Goal: Information Seeking & Learning: Learn about a topic

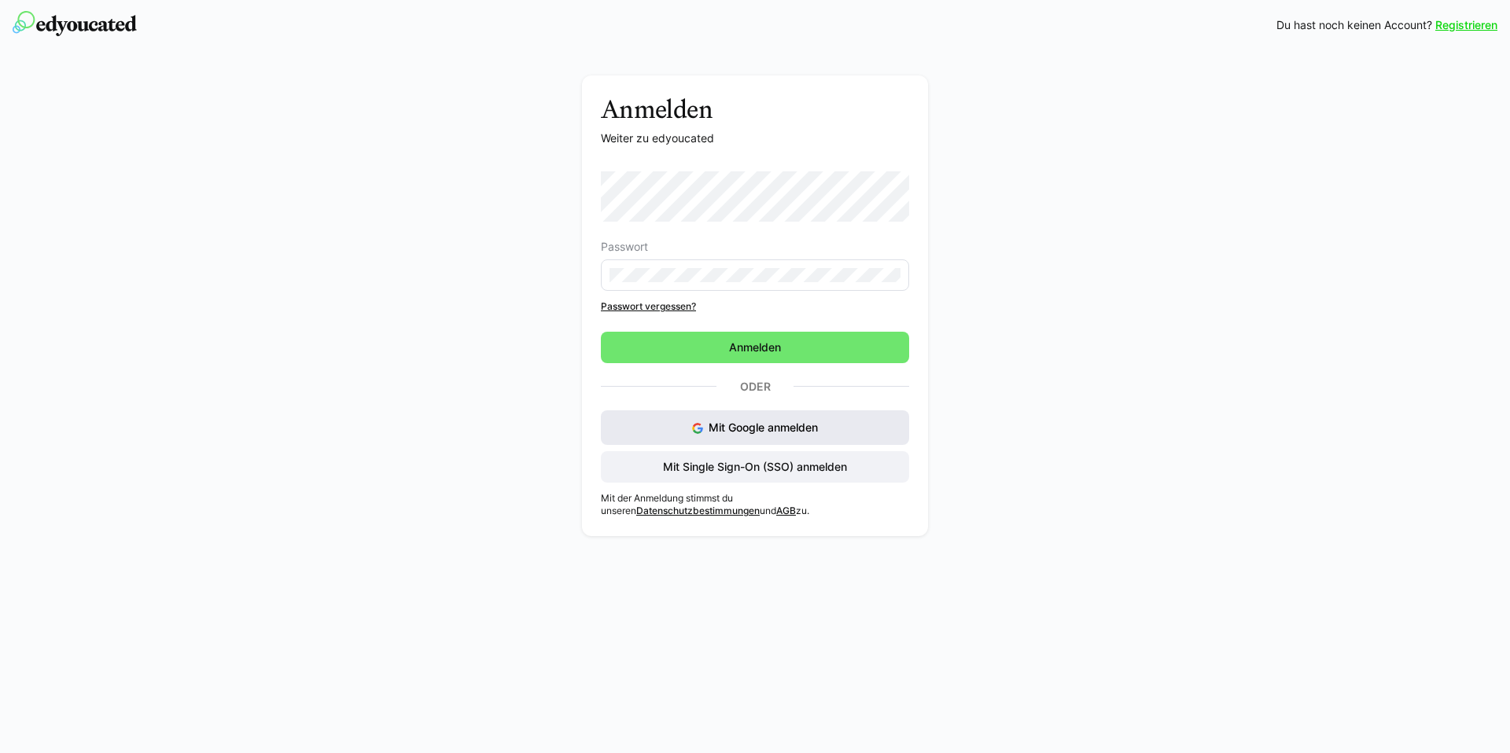
click at [794, 429] on span "Mit Google anmelden" at bounding box center [762, 427] width 109 height 13
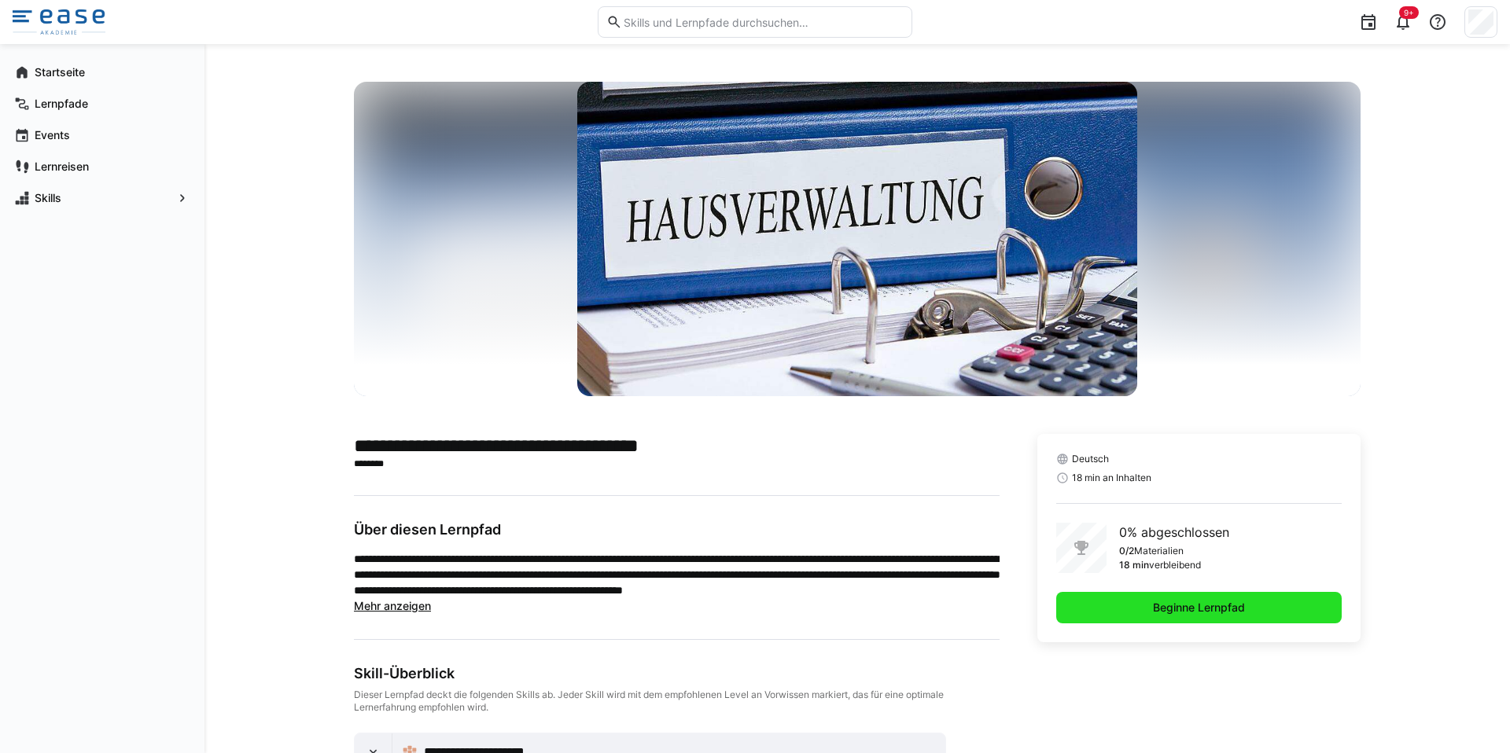
click at [1175, 612] on span "Beginne Lernpfad" at bounding box center [1198, 608] width 97 height 16
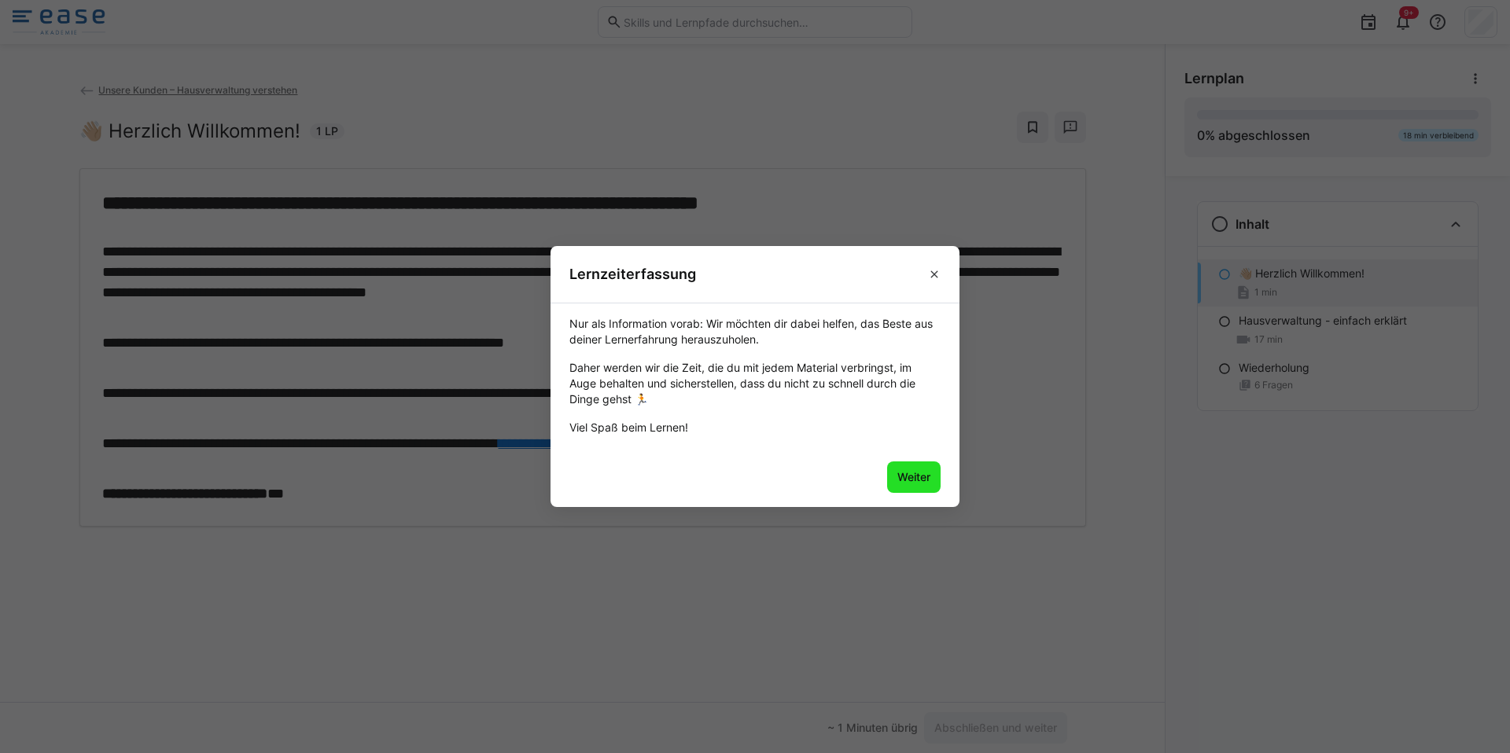
click at [929, 484] on span "Weiter" at bounding box center [914, 477] width 38 height 16
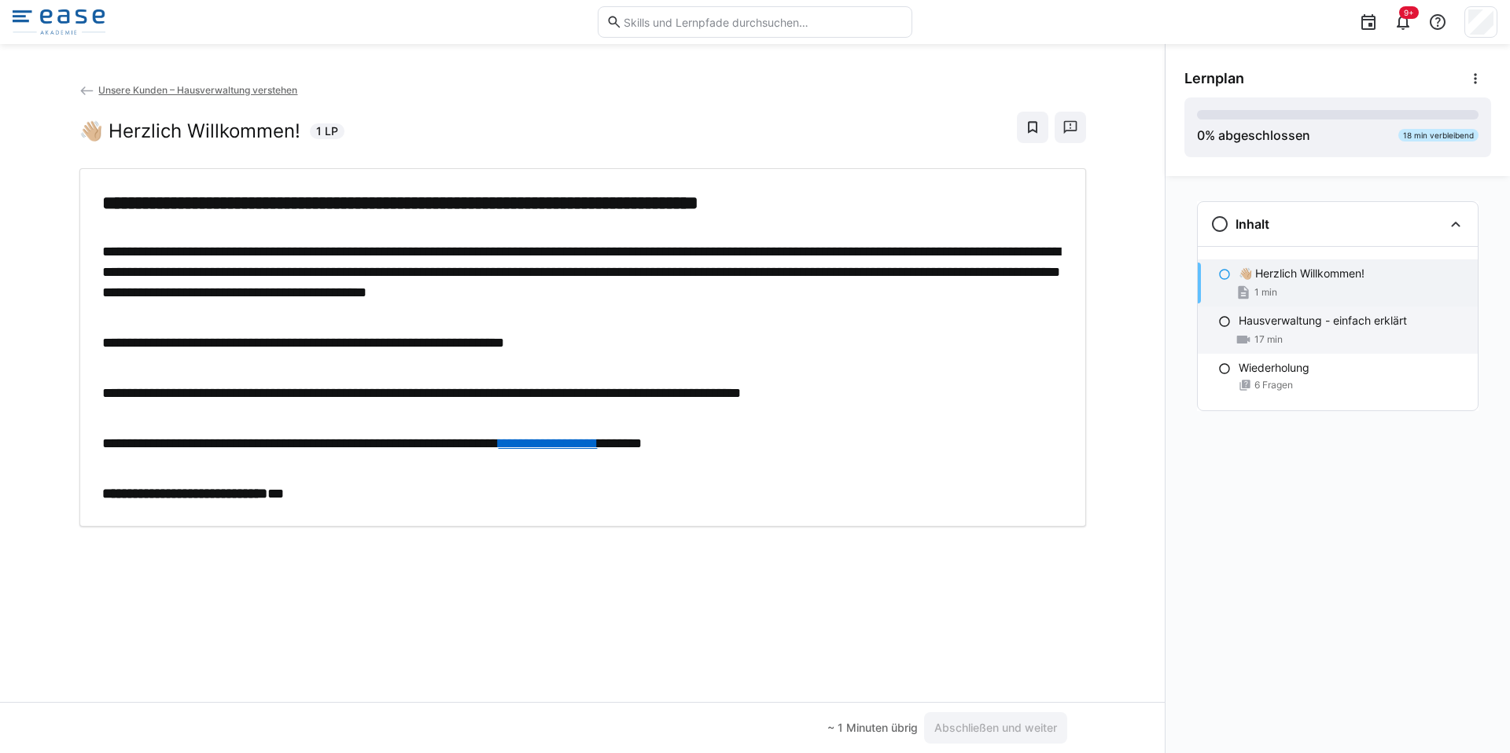
click at [1222, 321] on eds-icon at bounding box center [1224, 321] width 13 height 13
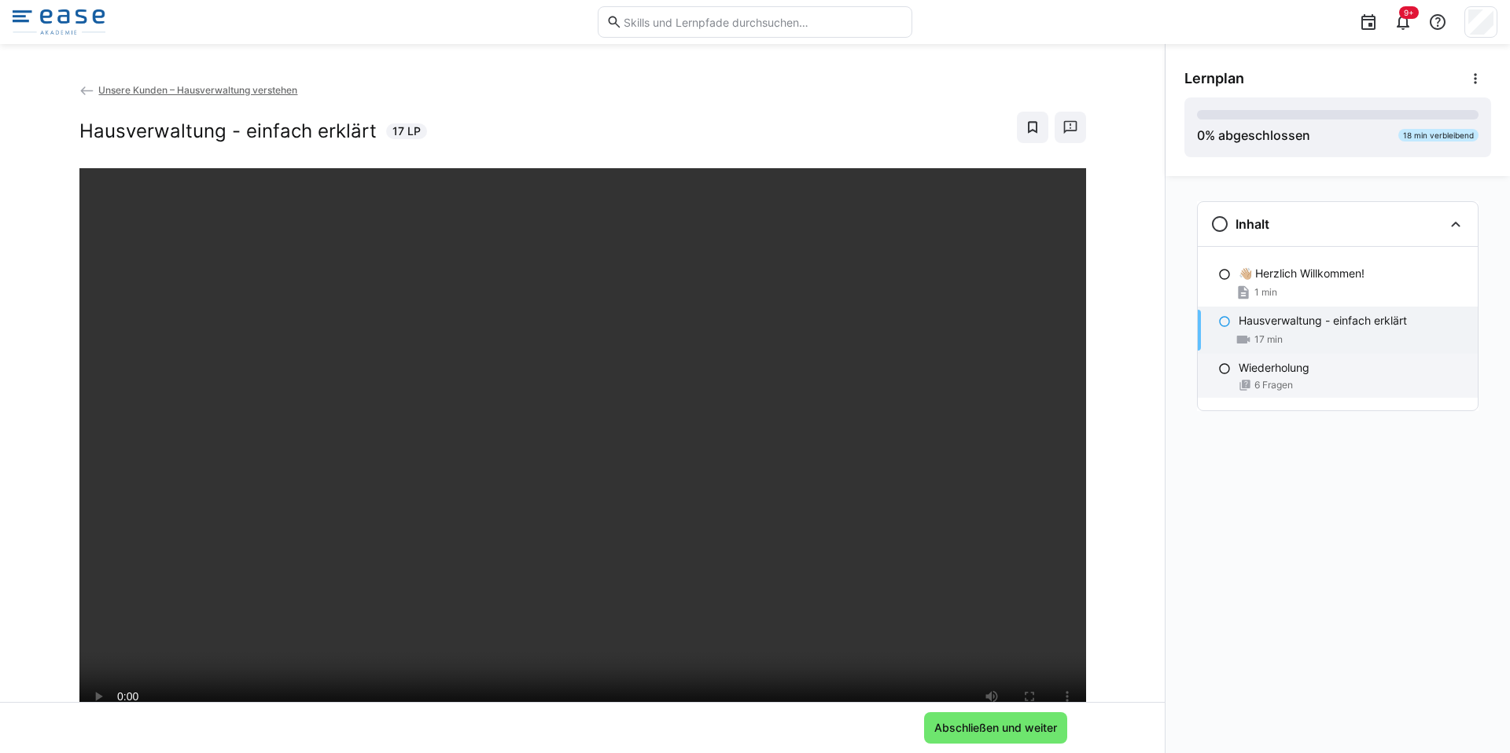
click at [1290, 376] on div "Wiederholung 6 Fragen" at bounding box center [1337, 376] width 280 height 44
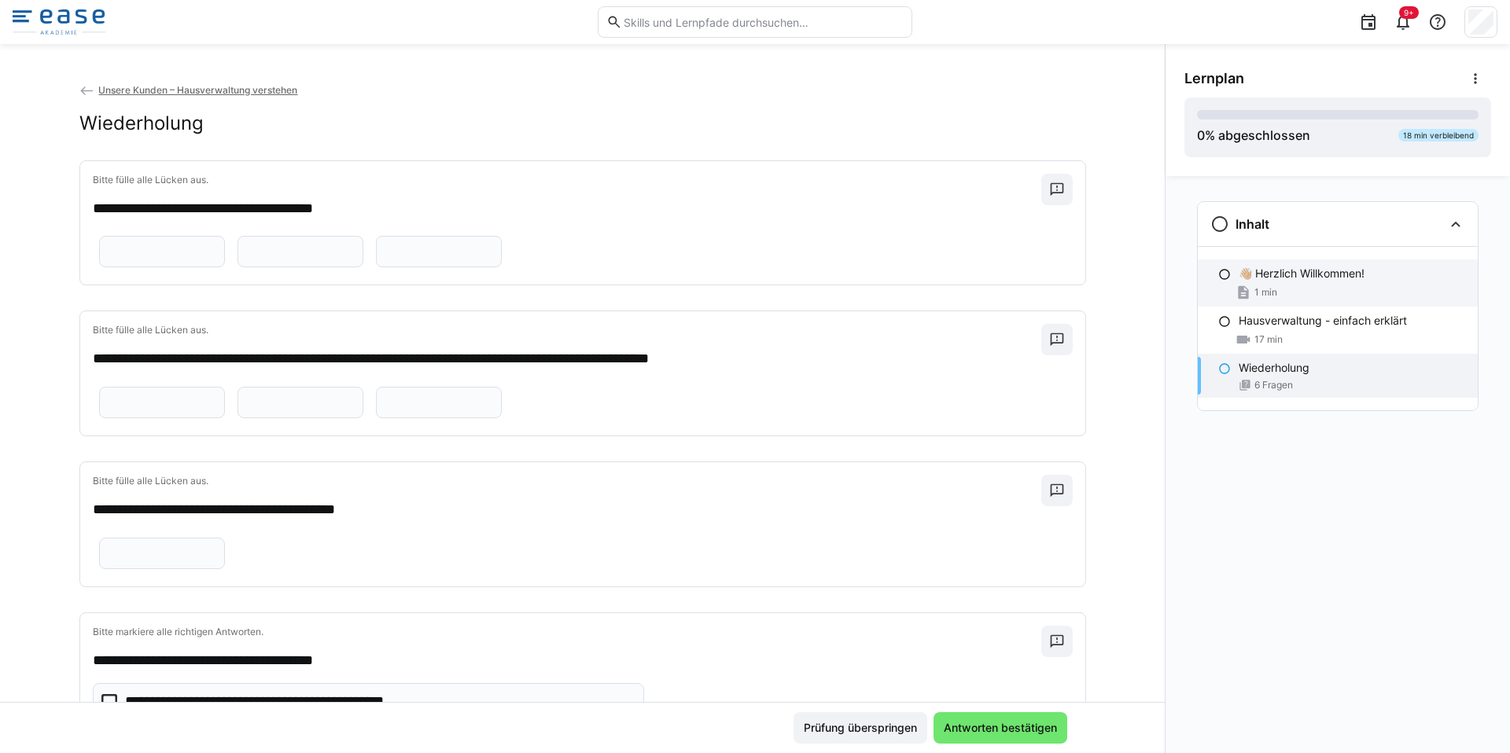
click at [1308, 291] on div "1 min" at bounding box center [1351, 293] width 226 height 16
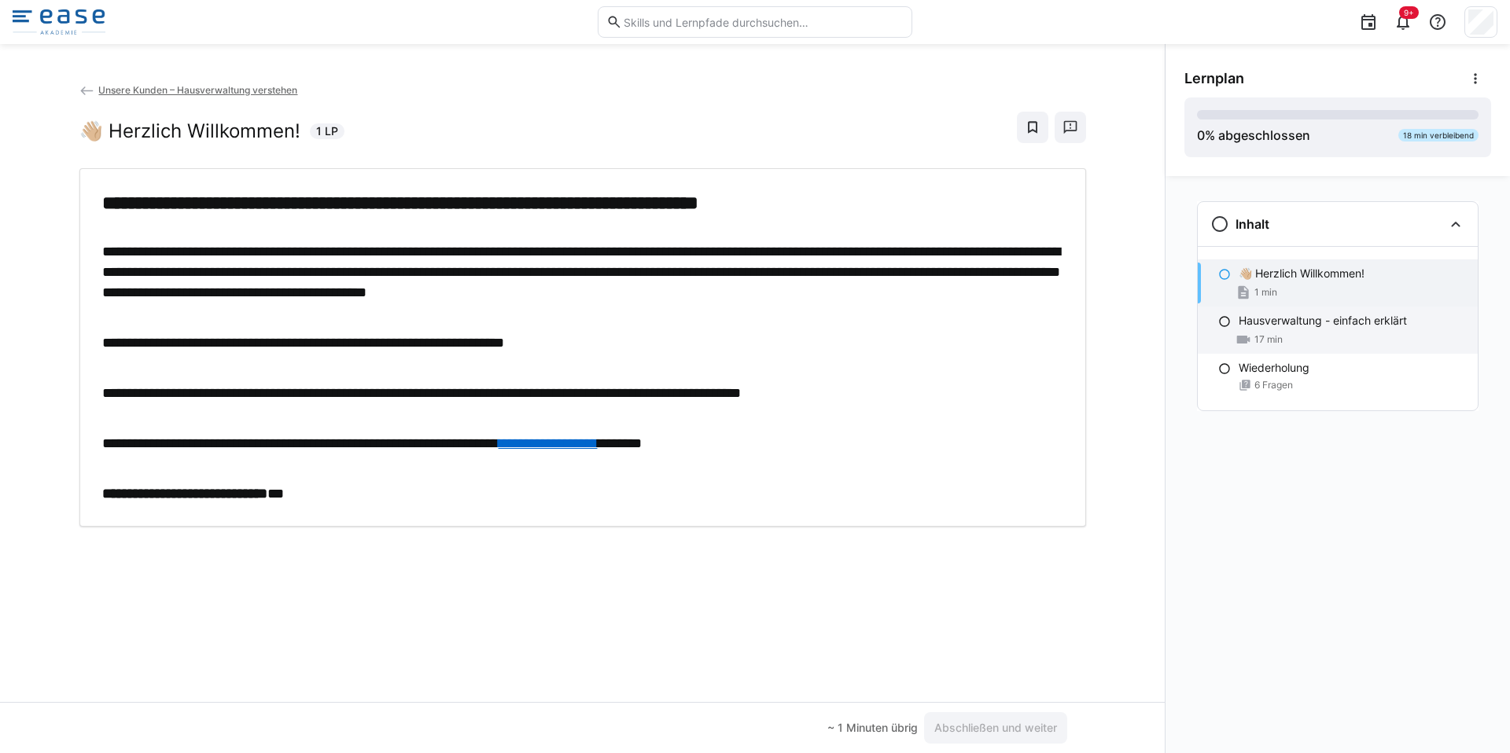
click at [1280, 333] on div "17 min" at bounding box center [1258, 340] width 47 height 16
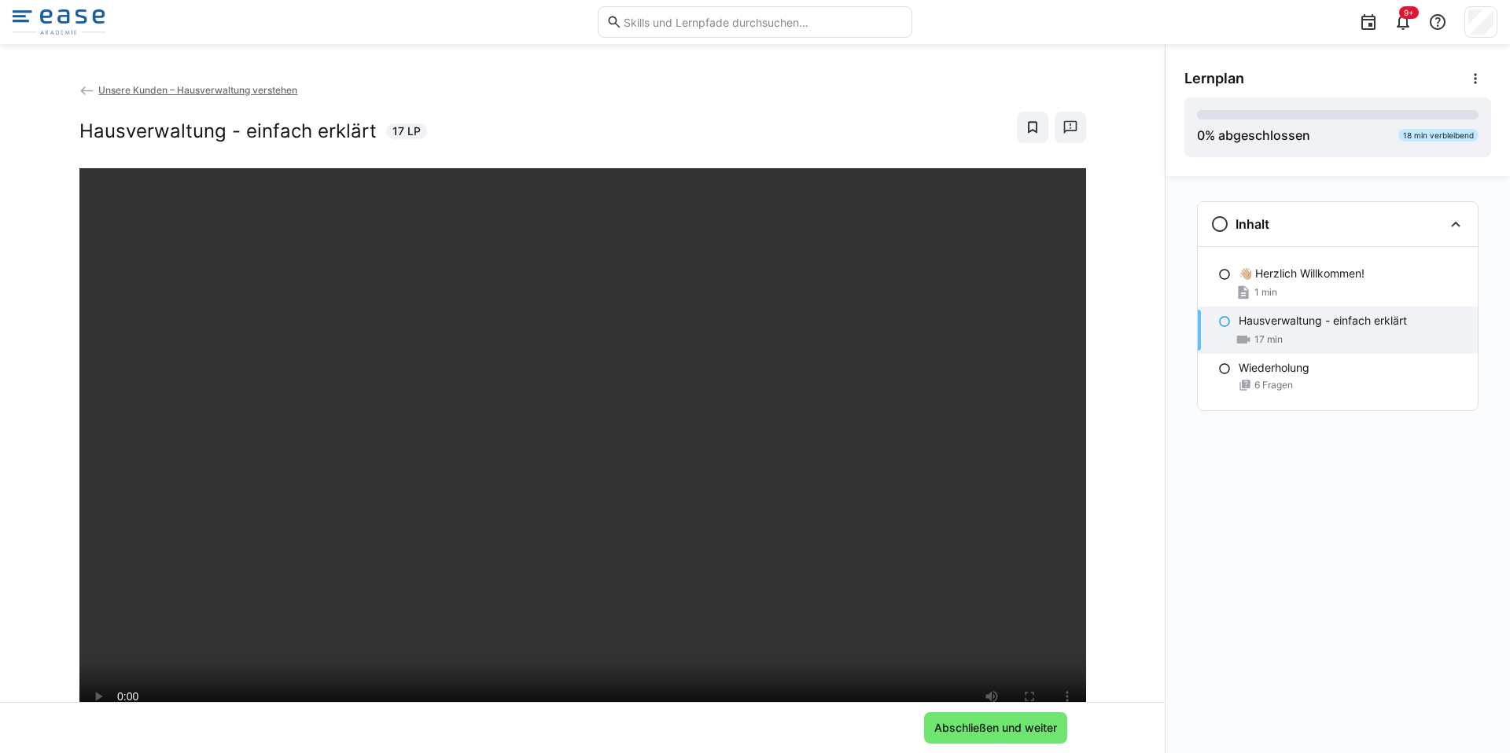
click at [988, 745] on div "Abschließen und weiter" at bounding box center [582, 727] width 1164 height 51
click at [970, 737] on span "Abschließen und weiter" at bounding box center [995, 727] width 143 height 31
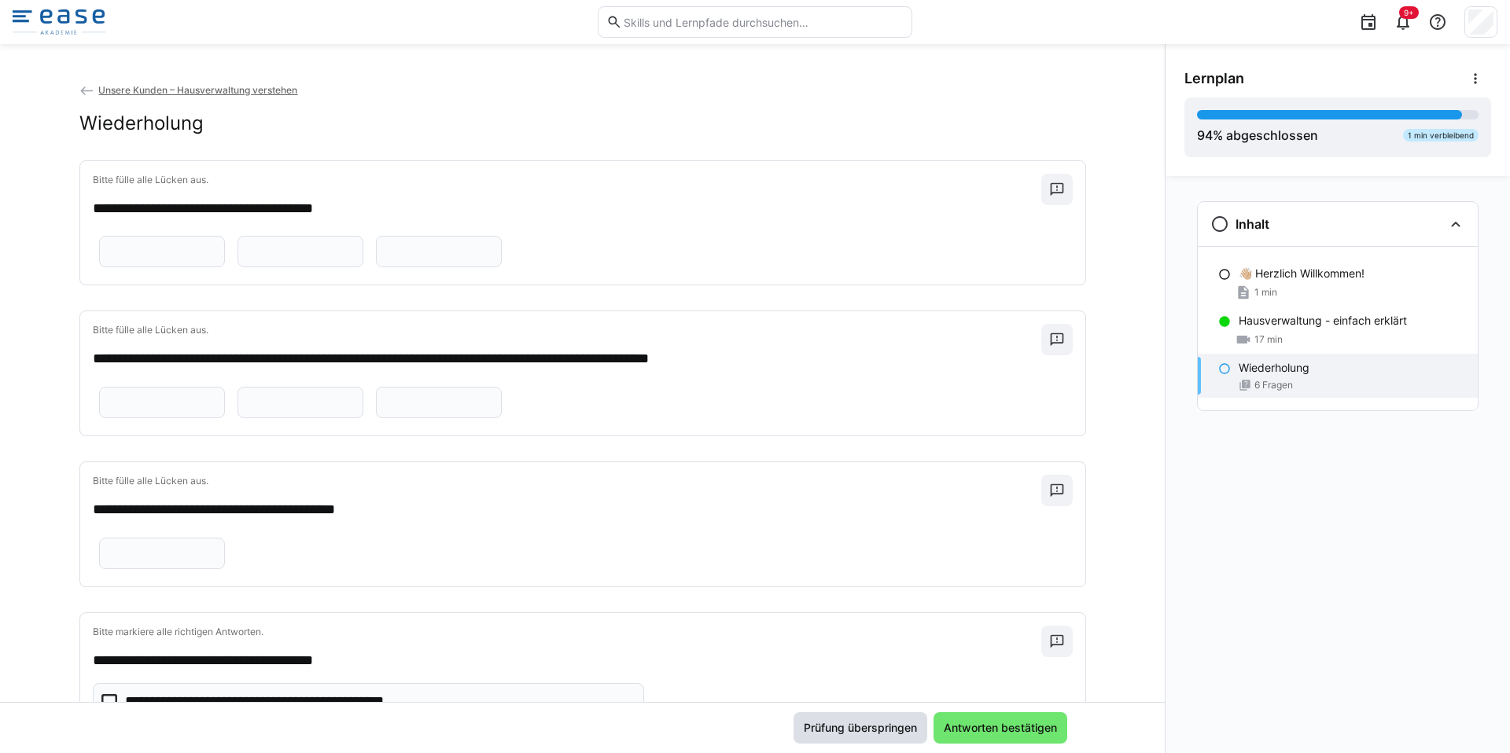
click at [866, 728] on span "Prüfung überspringen" at bounding box center [860, 728] width 118 height 16
click at [858, 730] on span "Prüfung überspringen" at bounding box center [860, 728] width 118 height 16
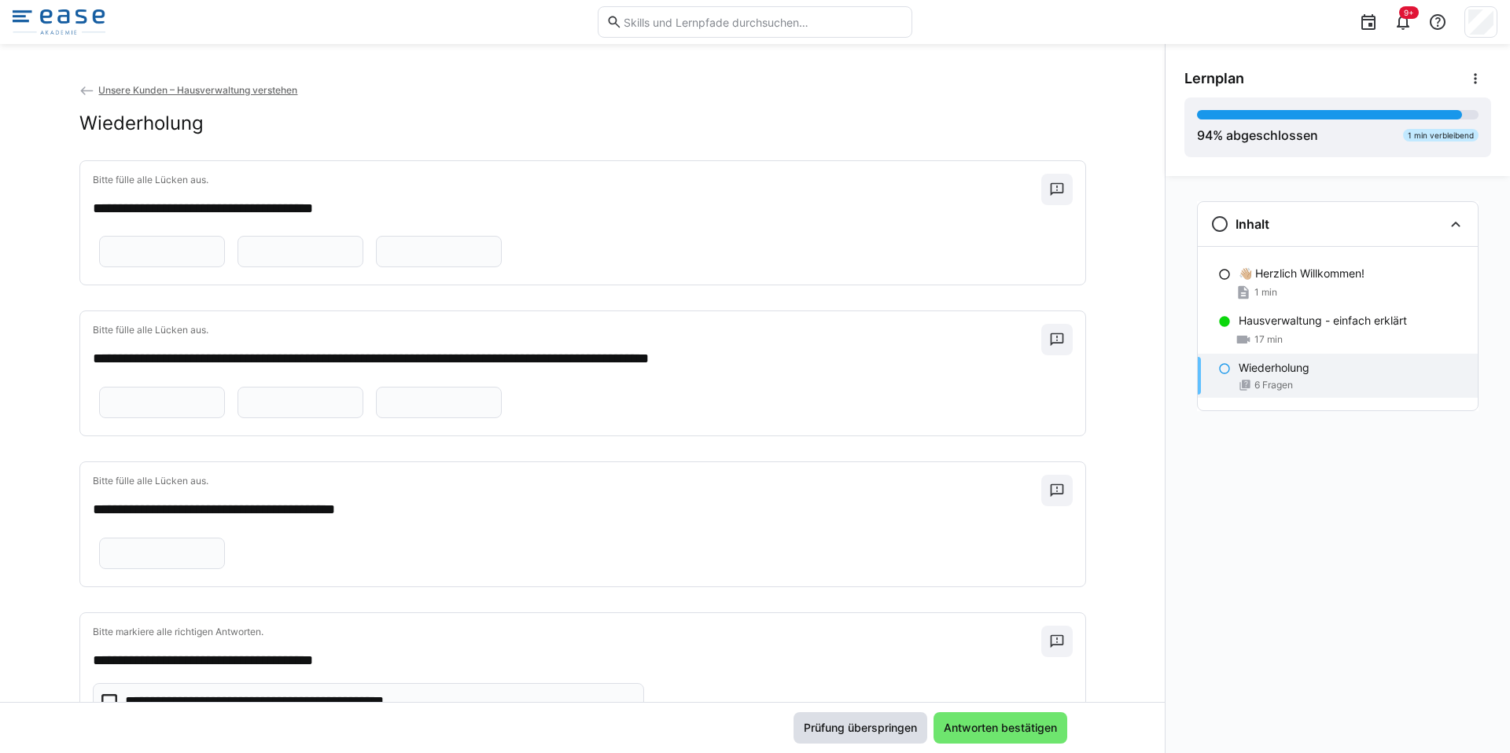
click at [858, 730] on span "Prüfung überspringen" at bounding box center [860, 728] width 118 height 16
click at [858, 737] on span "Prüfung überspringen" at bounding box center [860, 727] width 134 height 31
drag, startPoint x: 858, startPoint y: 737, endPoint x: 857, endPoint y: 724, distance: 12.6
click at [857, 724] on span "Prüfung überspringen" at bounding box center [860, 727] width 134 height 31
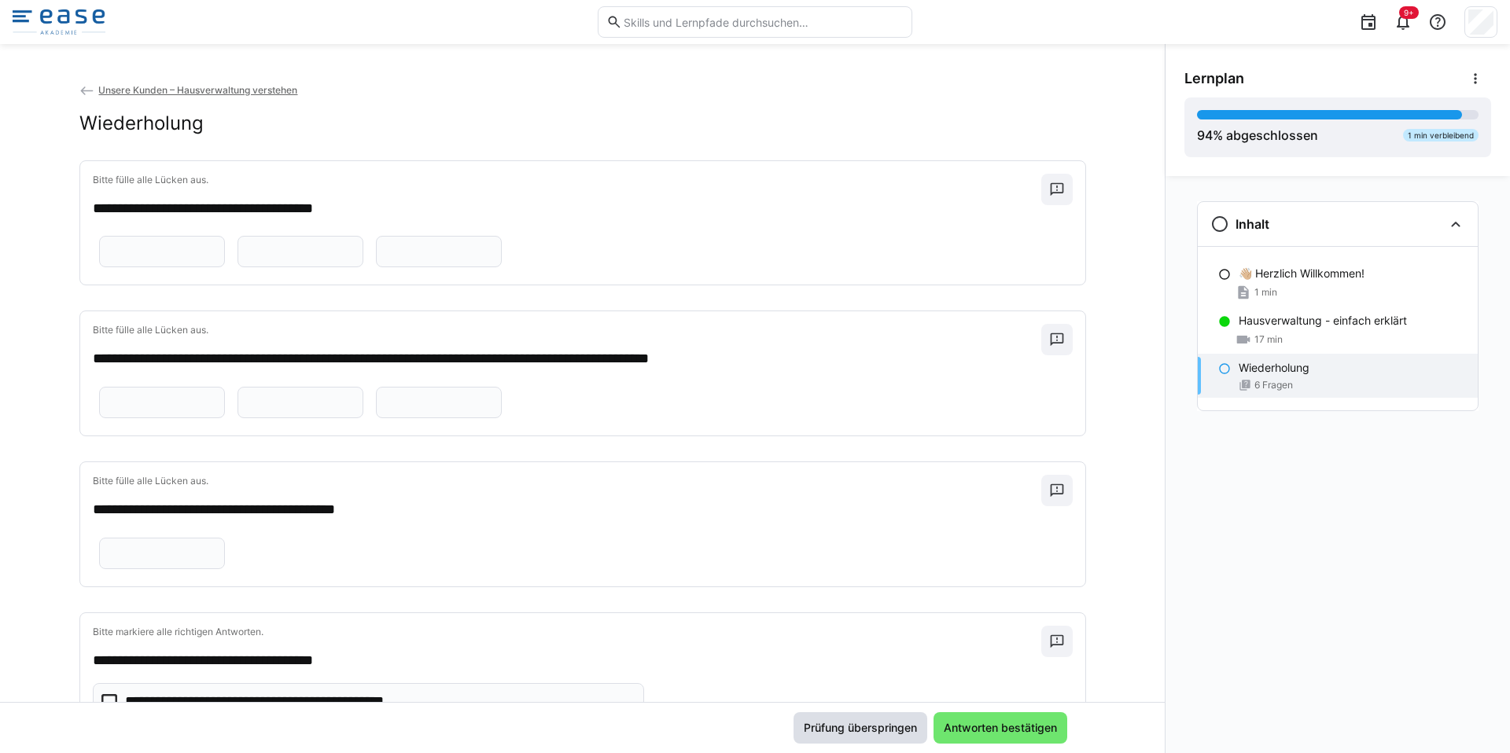
click at [859, 724] on span "Prüfung überspringen" at bounding box center [860, 728] width 118 height 16
click at [859, 725] on span "Prüfung überspringen" at bounding box center [860, 728] width 118 height 16
click at [991, 734] on span "Antworten bestätigen" at bounding box center [1000, 728] width 118 height 16
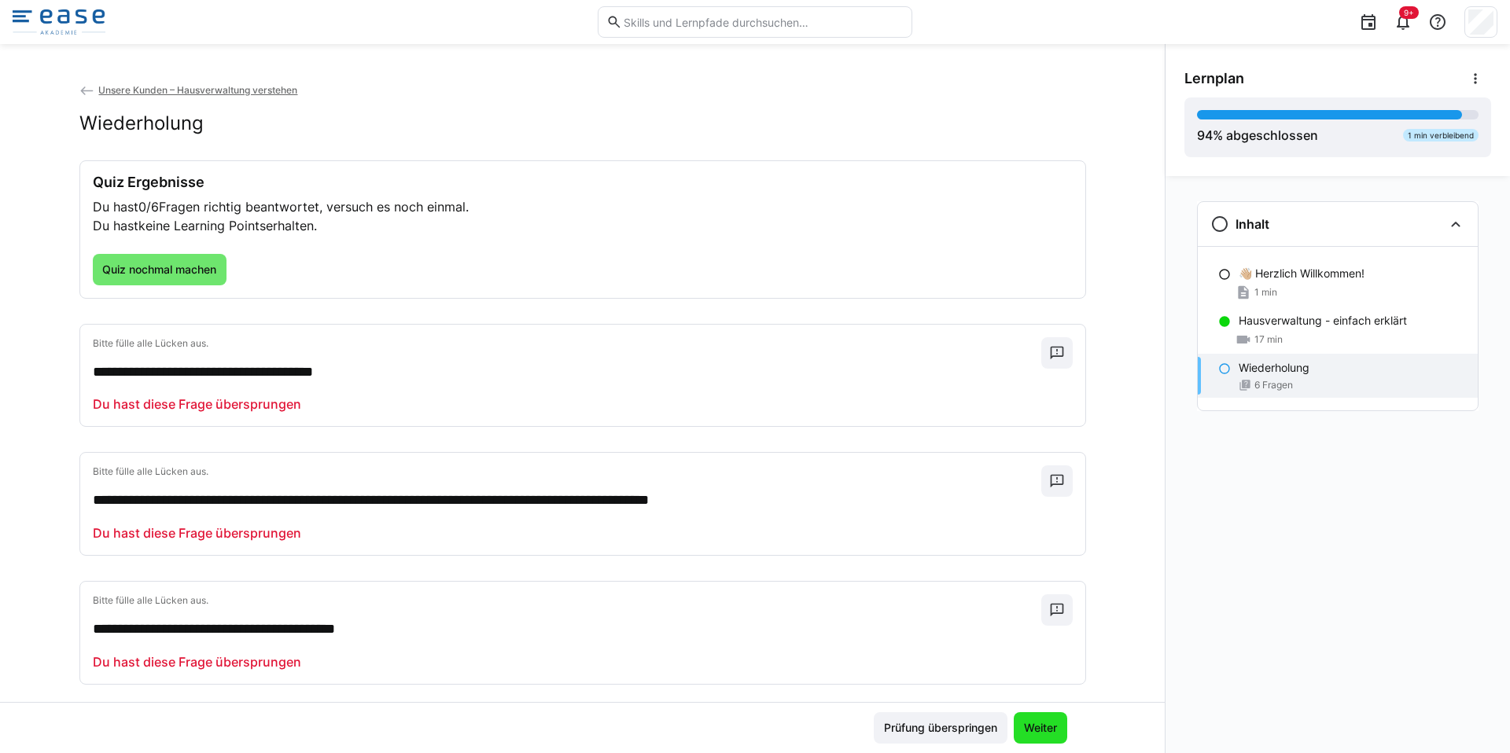
click at [1050, 737] on span "Weiter" at bounding box center [1039, 727] width 53 height 31
